Goal: Contribute content: Add original content to the website for others to see

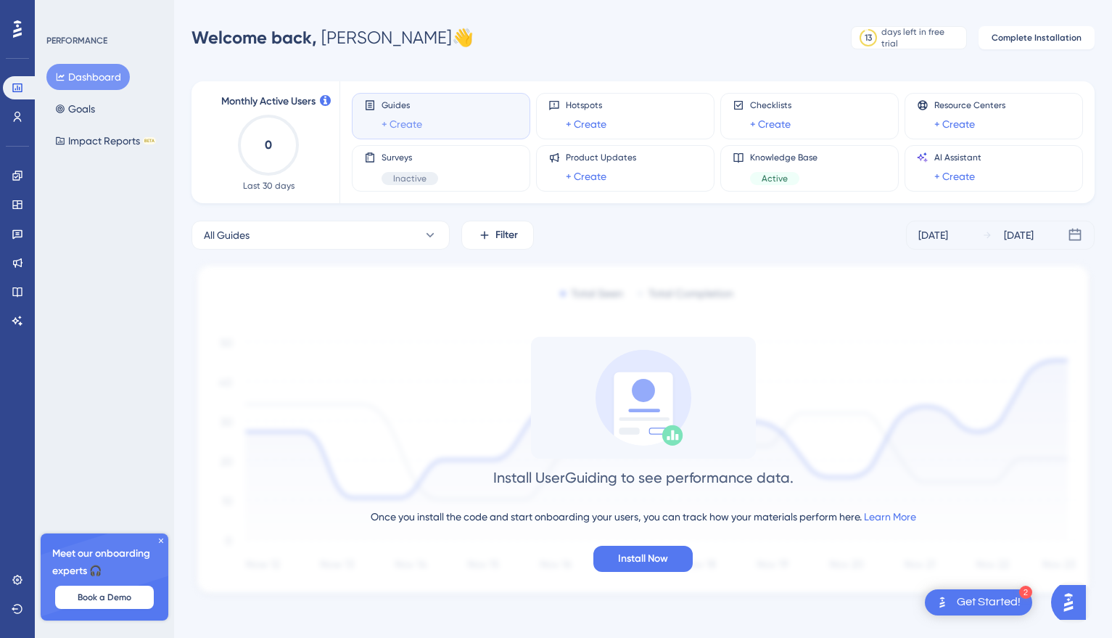
click at [400, 125] on link "+ Create" at bounding box center [401, 123] width 41 height 17
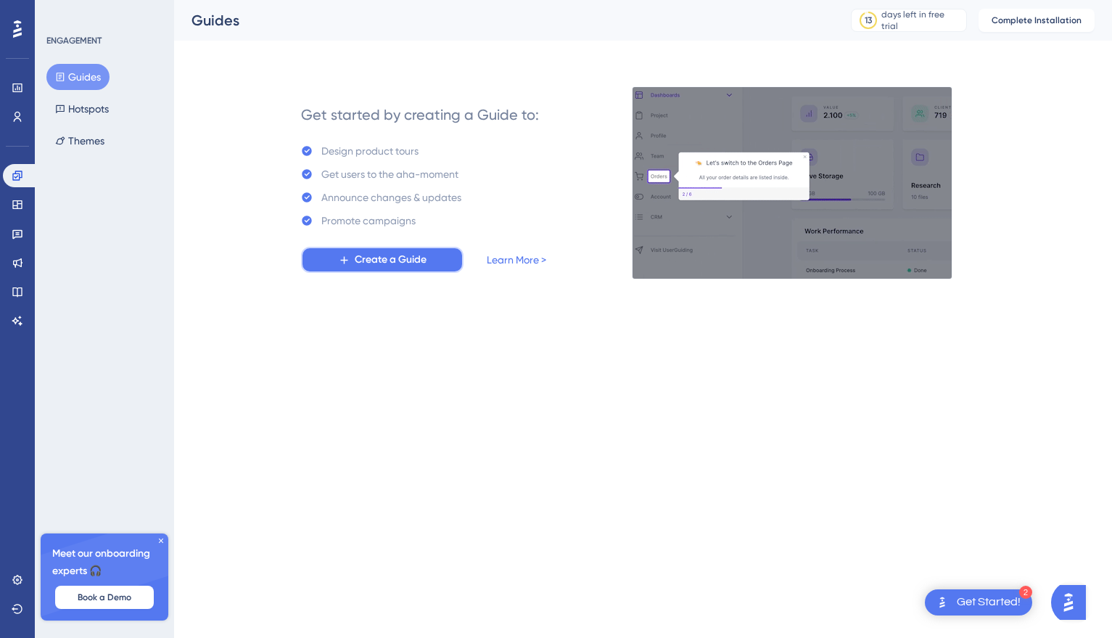
click at [364, 257] on span "Create a Guide" at bounding box center [391, 259] width 72 height 17
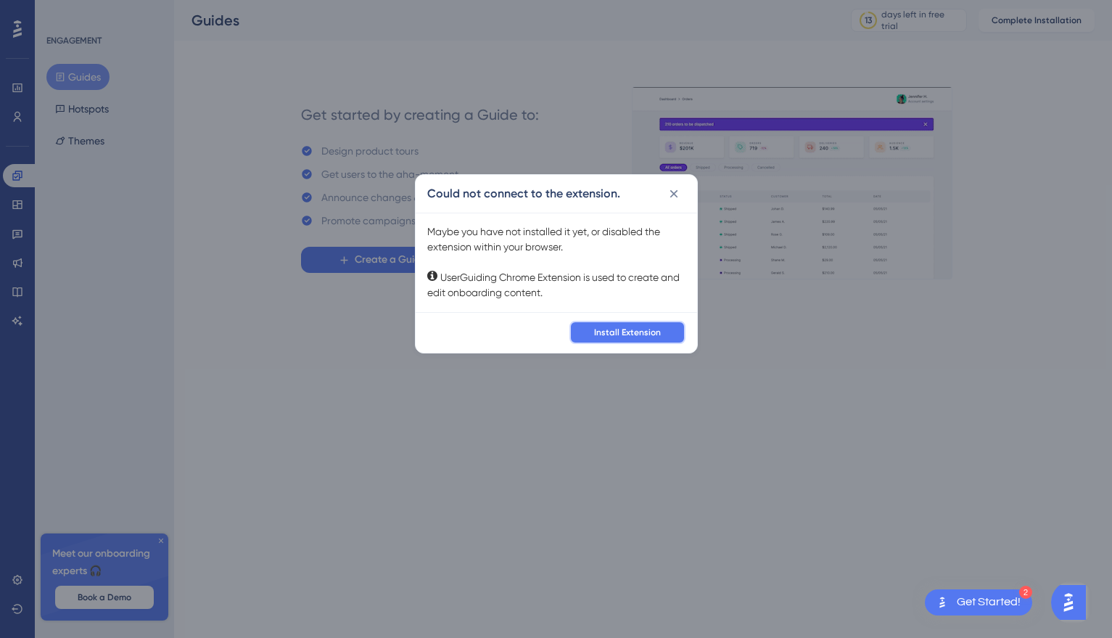
click at [630, 337] on button "Install Extension" at bounding box center [627, 332] width 116 height 23
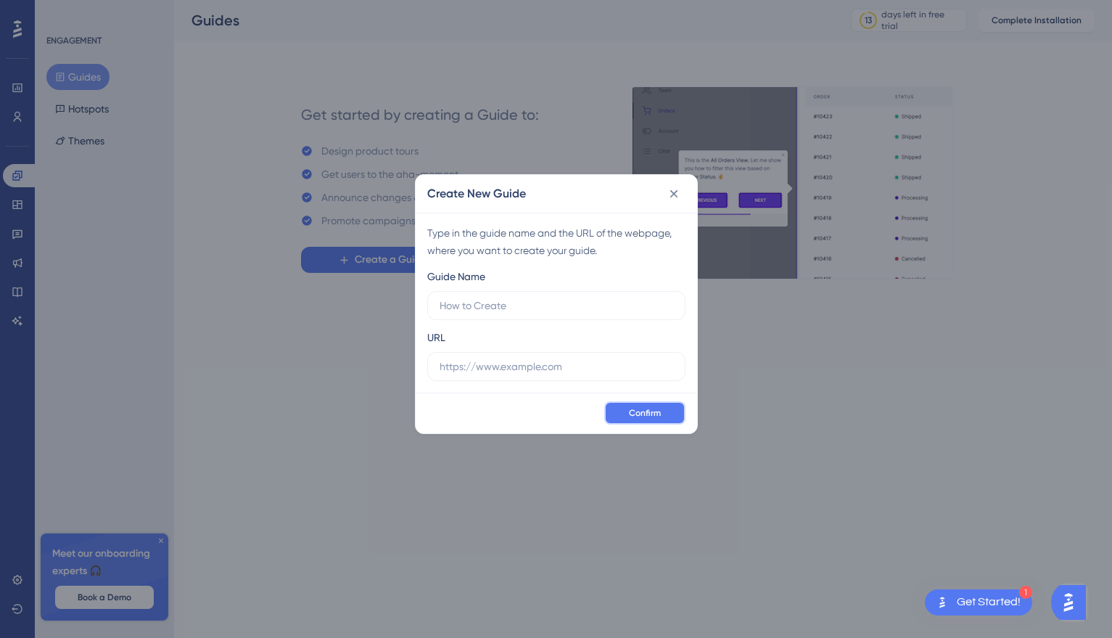
click at [650, 416] on span "Confirm" at bounding box center [645, 413] width 32 height 12
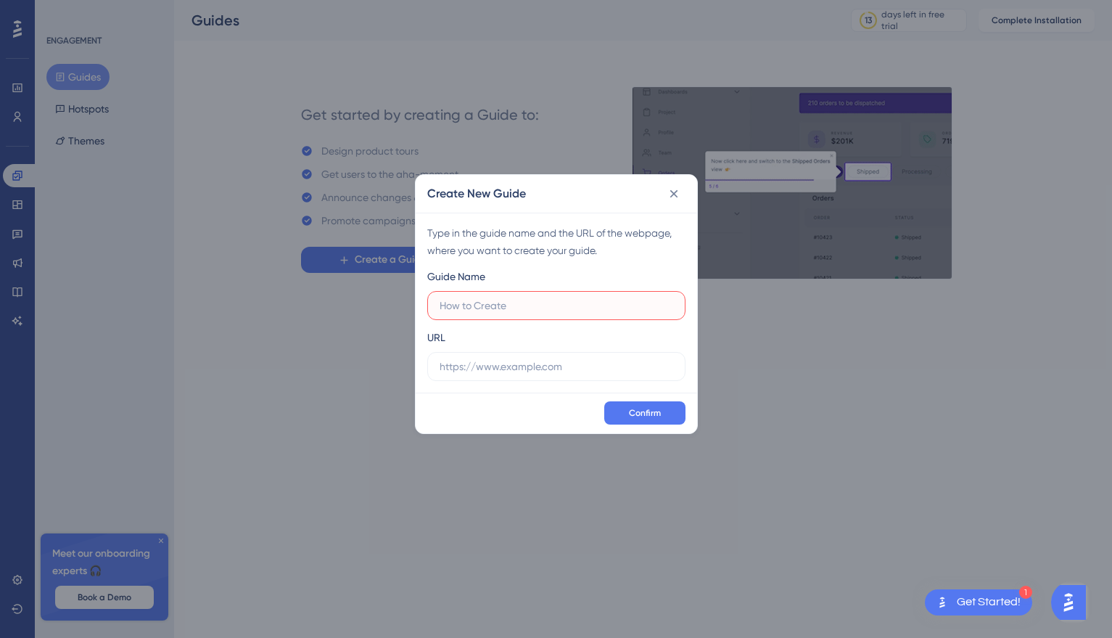
click at [586, 309] on input "text" at bounding box center [557, 305] width 234 height 16
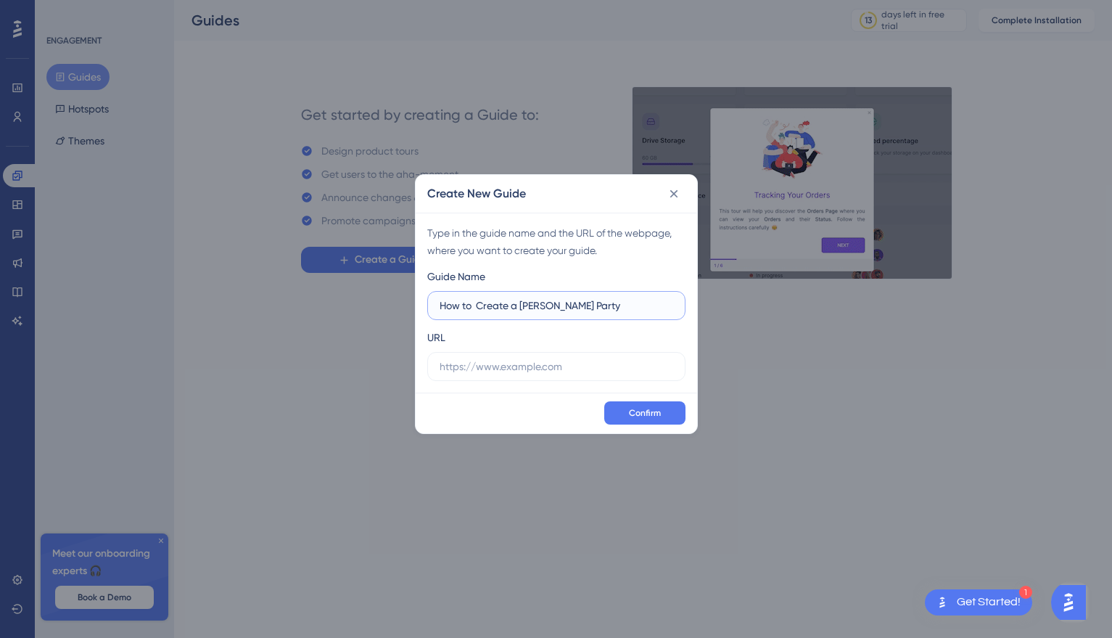
drag, startPoint x: 589, startPoint y: 305, endPoint x: 522, endPoint y: 303, distance: 66.8
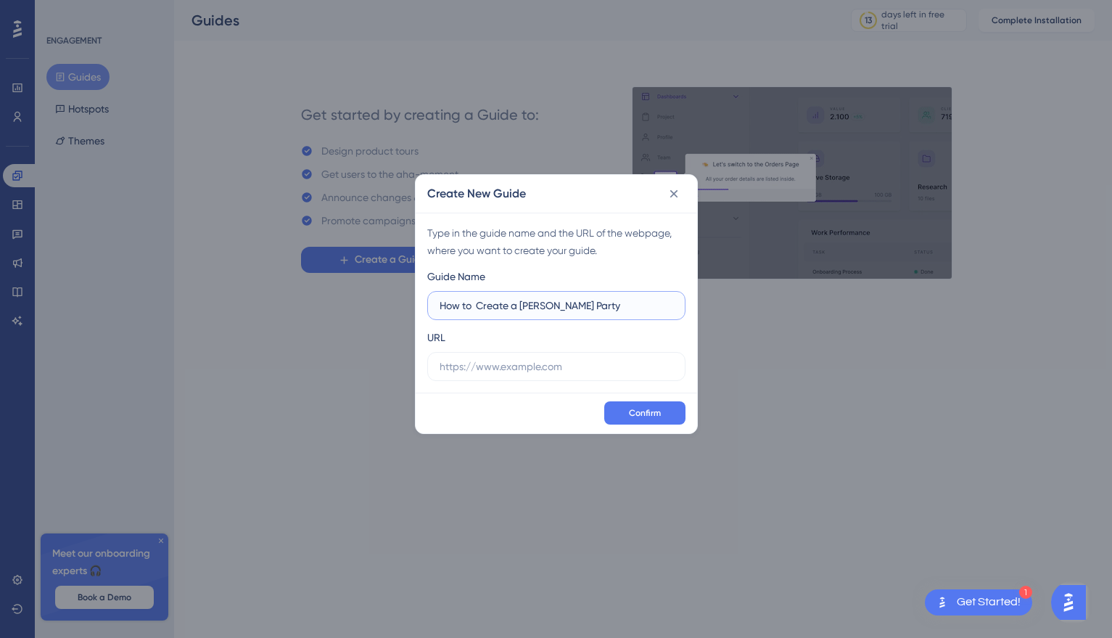
click at [522, 303] on input "How to Create a Joiner Party" at bounding box center [557, 305] width 234 height 16
type input "How to Create a Joiner Party"
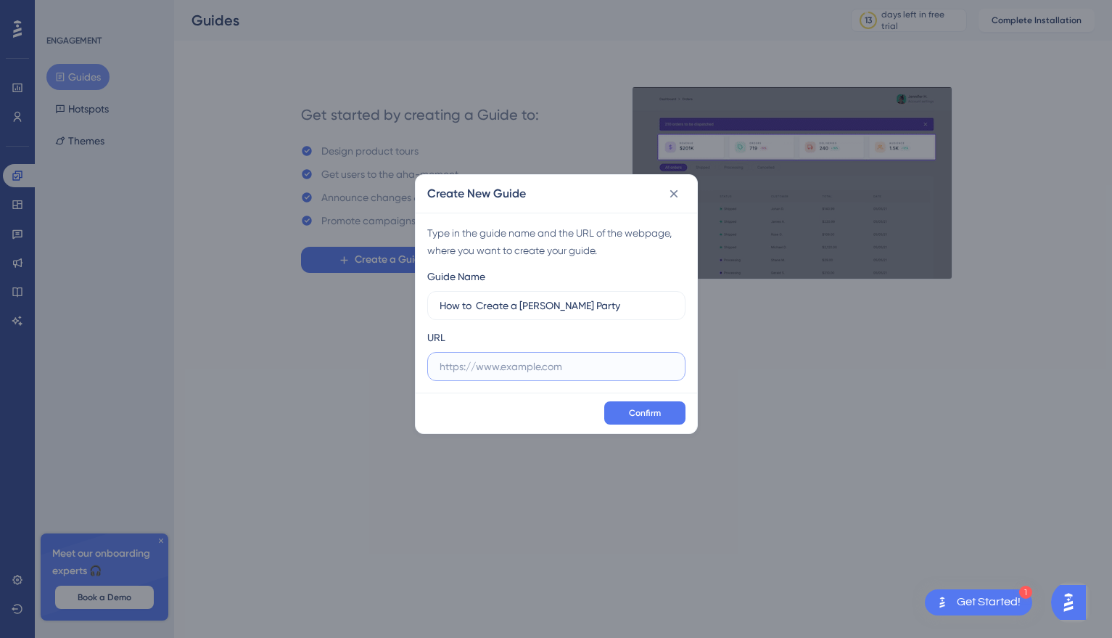
click at [565, 360] on input "text" at bounding box center [557, 366] width 234 height 16
paste input "https://test.creventa.com/en-GB/venue-admin/creventahotel/events;start=2025-09-…"
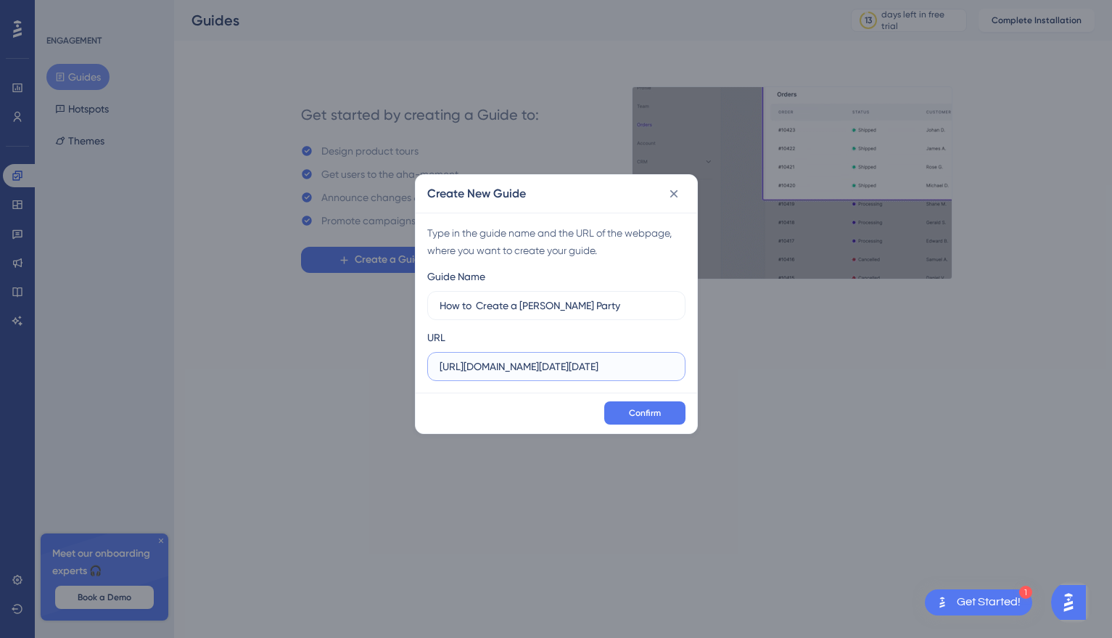
scroll to position [0, 465]
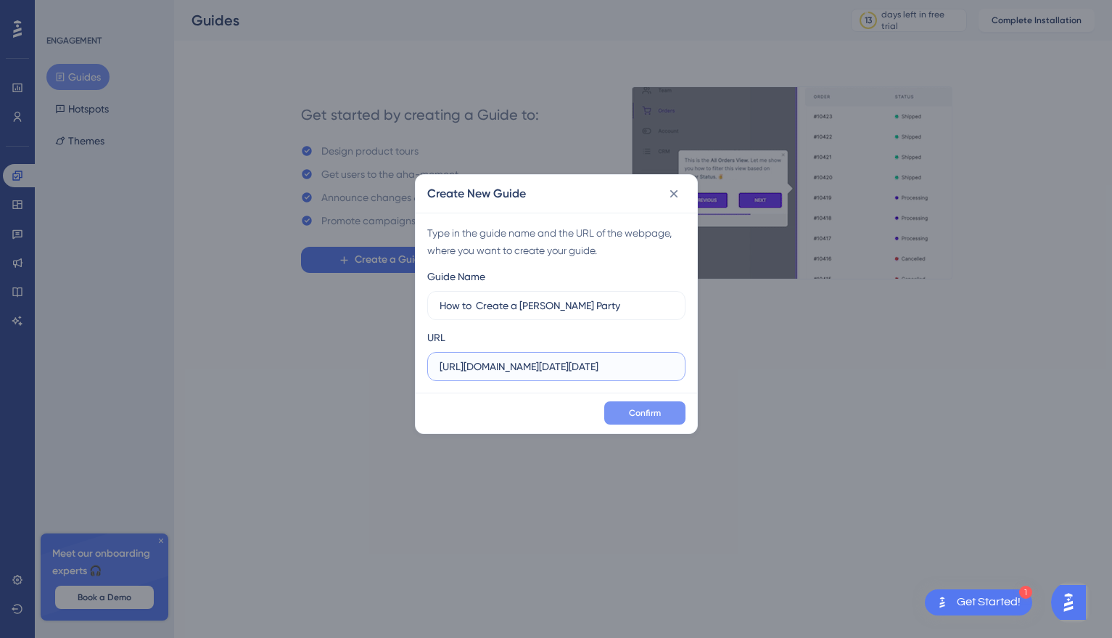
type input "https://test.creventa.com/en-GB/venue-admin/creventahotel/events;start=2025-09-…"
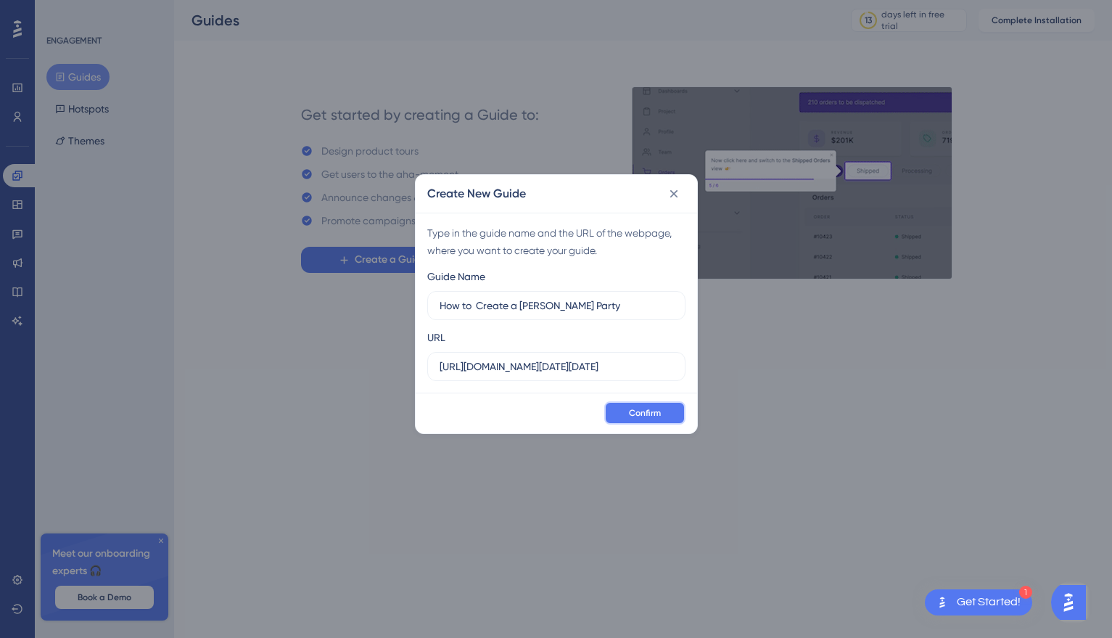
scroll to position [0, 0]
click at [650, 413] on span "Confirm" at bounding box center [645, 413] width 32 height 12
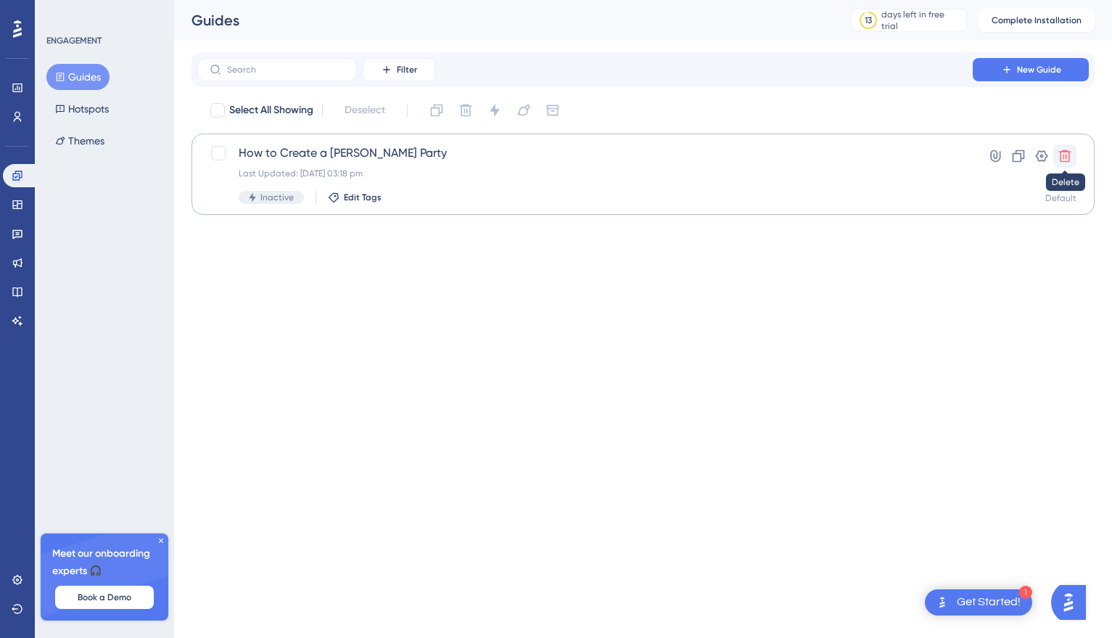
click at [1065, 157] on icon at bounding box center [1065, 156] width 12 height 12
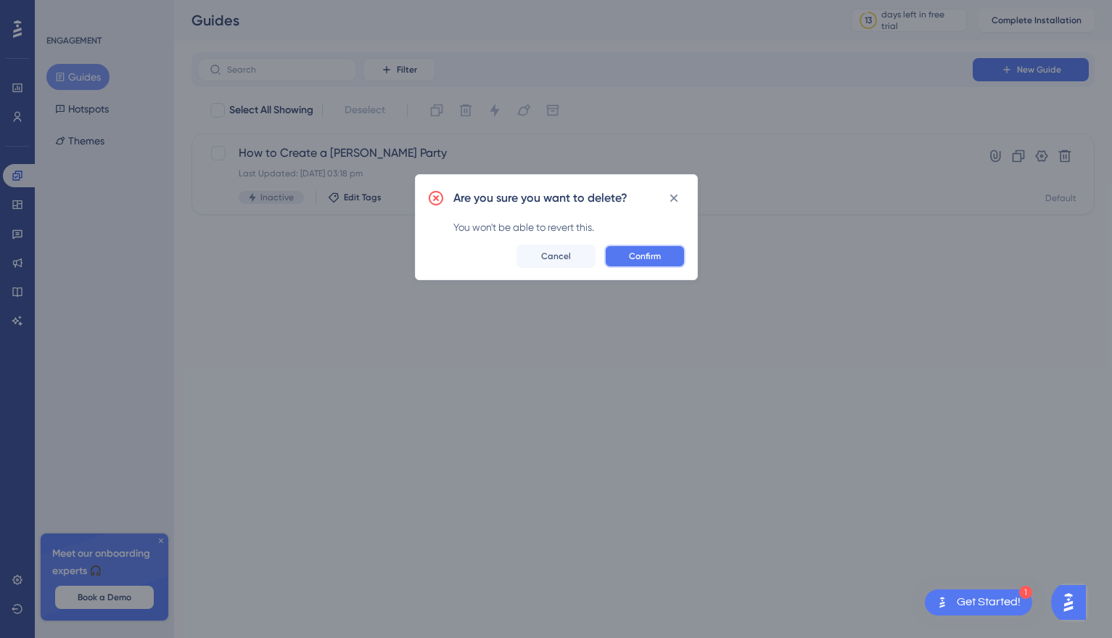
click at [644, 259] on span "Confirm" at bounding box center [645, 256] width 32 height 12
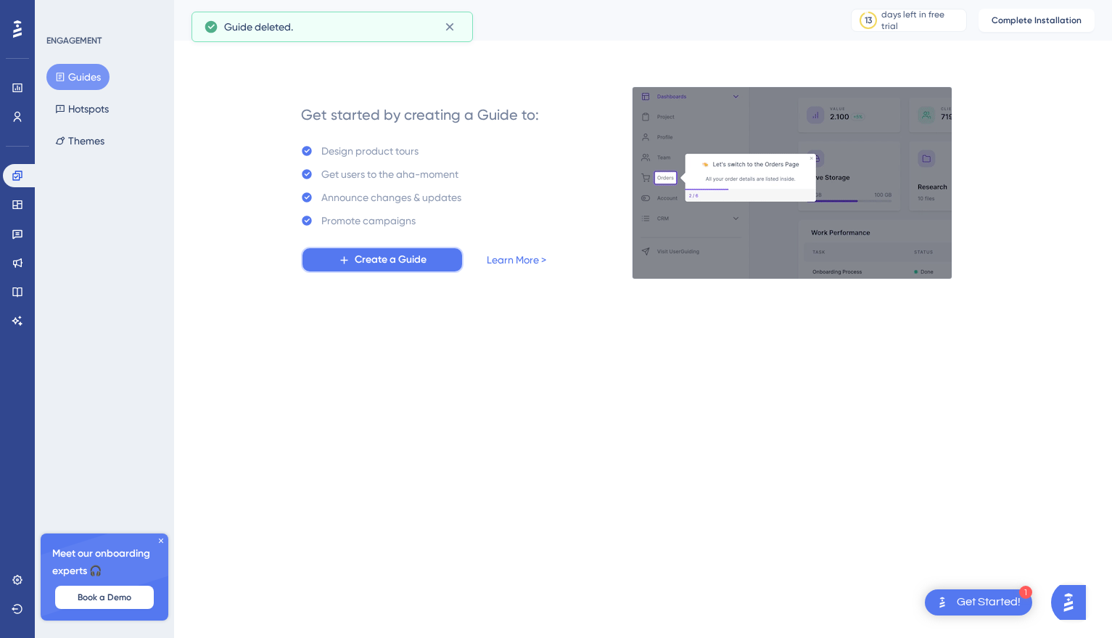
click at [416, 259] on span "Create a Guide" at bounding box center [391, 259] width 72 height 17
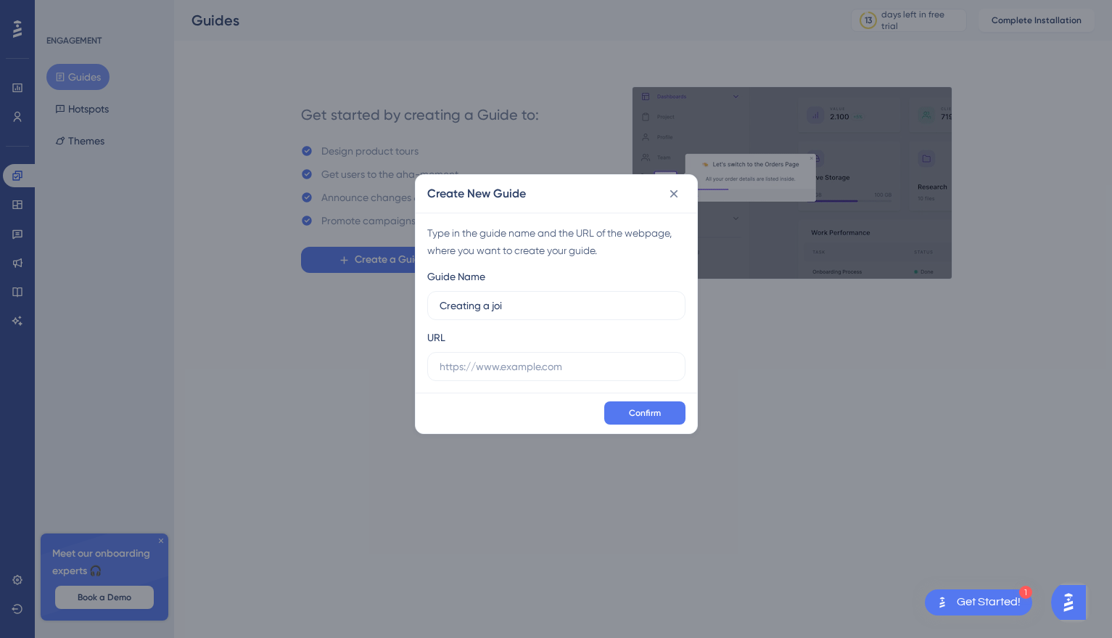
type input "Creating a joi"
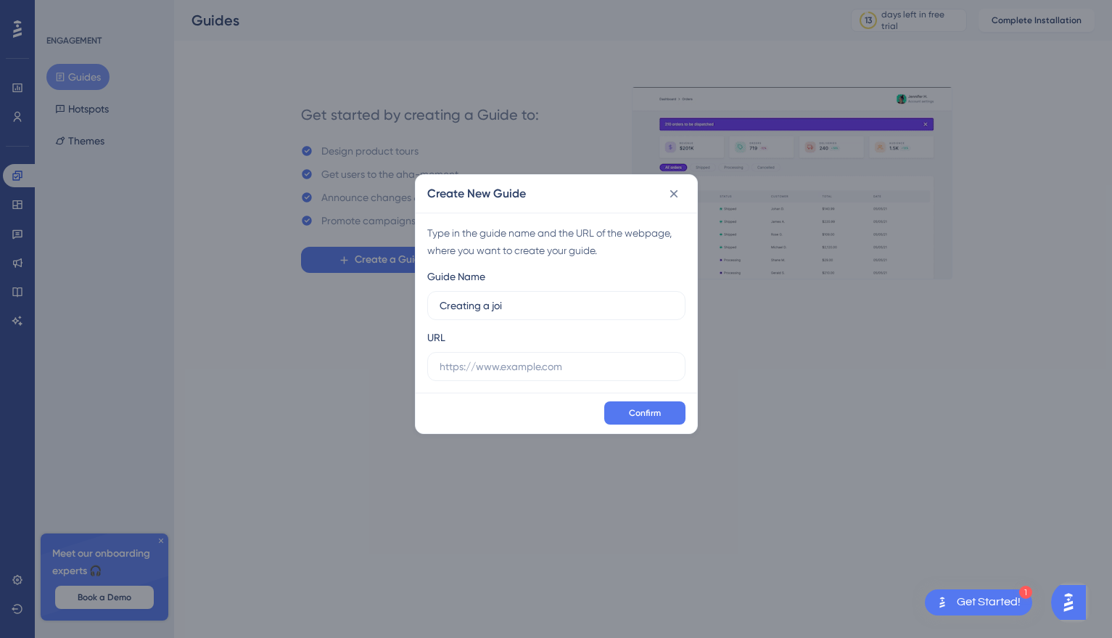
click at [162, 586] on div "Create New Guide Type in the guide name and the URL of the webpage, where you w…" at bounding box center [556, 319] width 1112 height 638
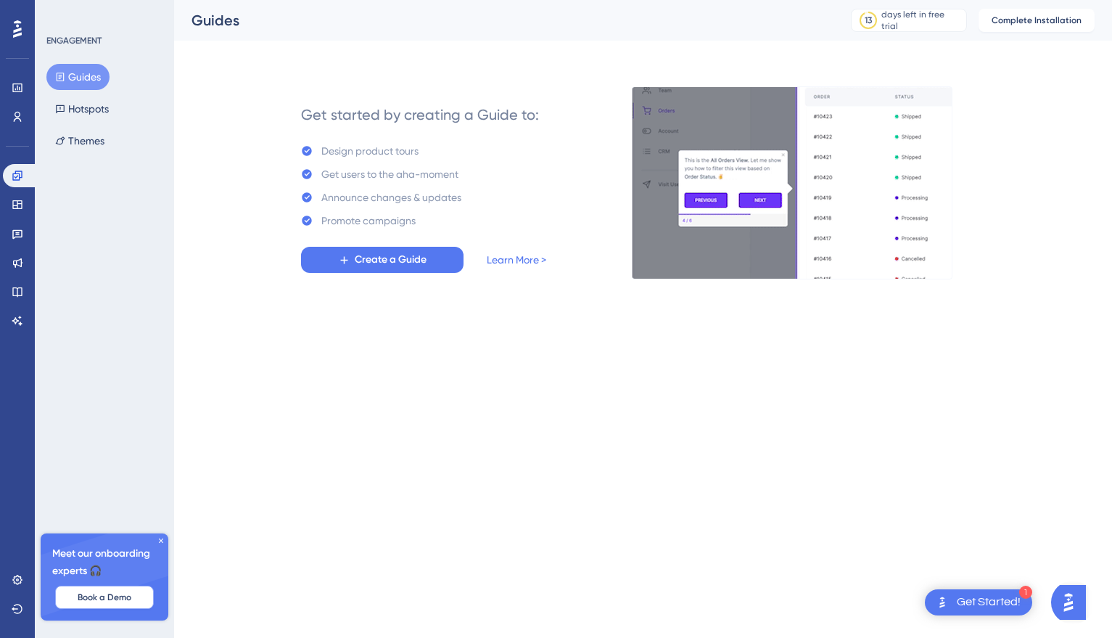
click at [107, 588] on button "Book a Demo" at bounding box center [104, 596] width 99 height 23
